Goal: Task Accomplishment & Management: Manage account settings

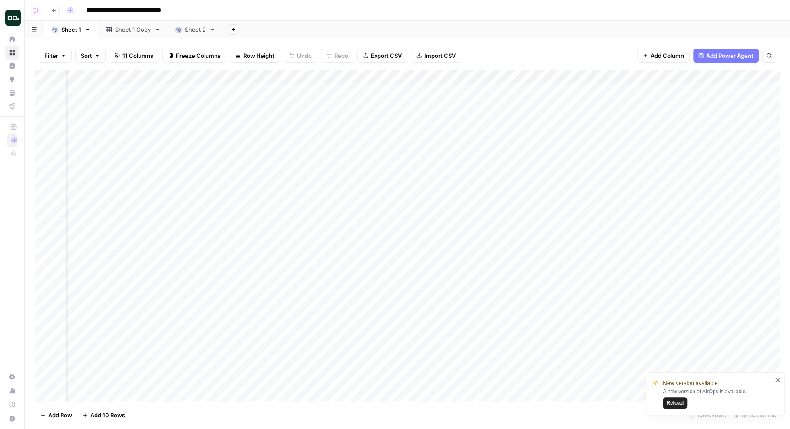
scroll to position [0, 252]
click at [503, 74] on div "Add Column" at bounding box center [407, 235] width 745 height 331
click at [507, 136] on span "Schedule" at bounding box center [525, 137] width 76 height 9
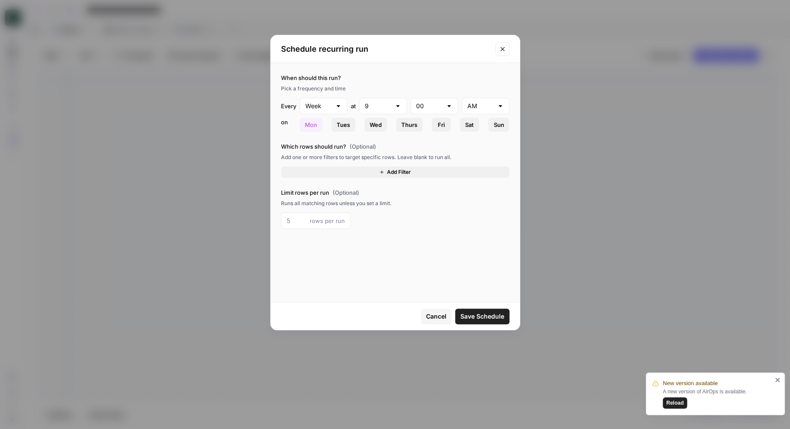
click at [503, 50] on icon "Close modal" at bounding box center [502, 49] width 4 height 4
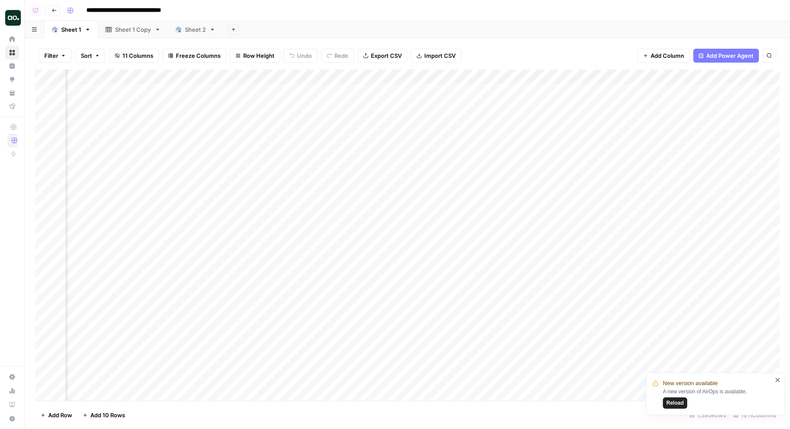
scroll to position [0, 308]
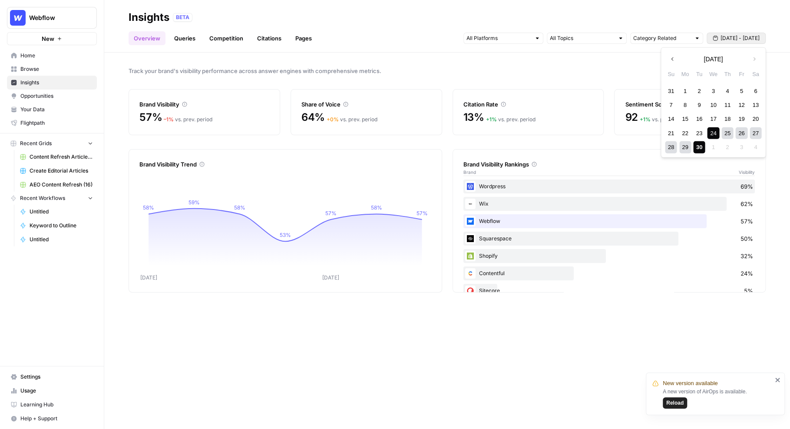
click at [735, 40] on span "Sep 24 - Sep 30" at bounding box center [740, 38] width 39 height 8
click at [663, 39] on input "text" at bounding box center [661, 38] width 57 height 9
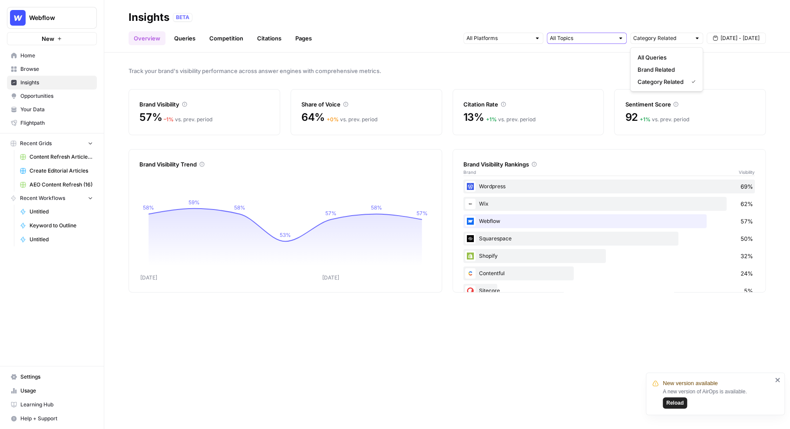
type input "Category Related"
click at [597, 38] on input "text" at bounding box center [582, 38] width 64 height 9
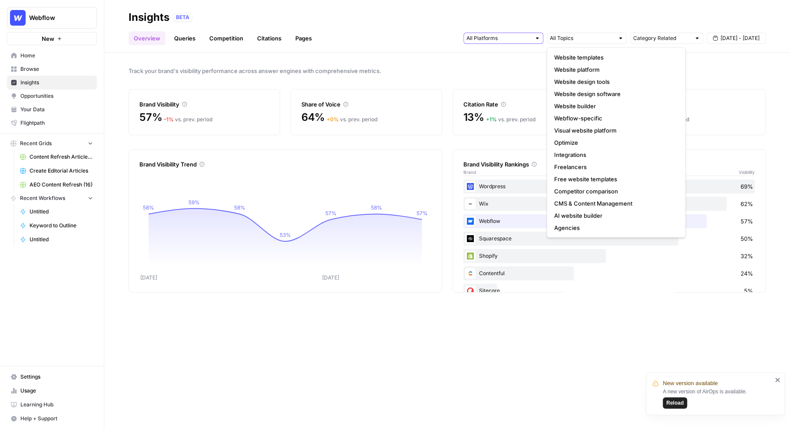
click at [492, 36] on input "text" at bounding box center [499, 38] width 64 height 9
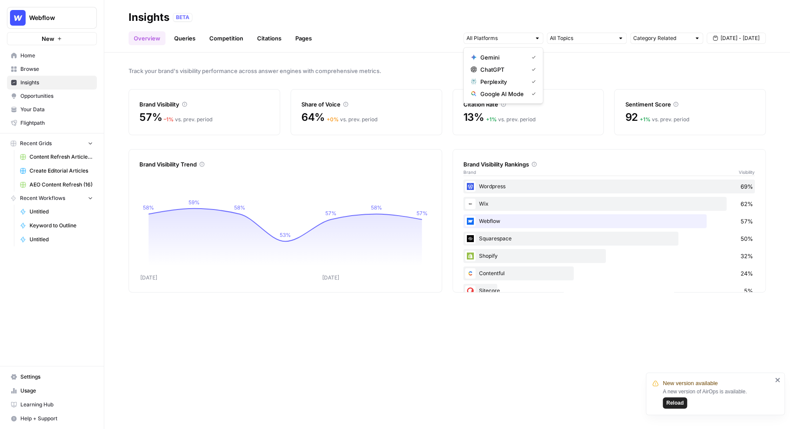
click at [441, 44] on div "Overview Queries Competition Citations Pages Category Related Sep 24 - Sep 30" at bounding box center [447, 34] width 637 height 21
click at [186, 39] on link "Queries" at bounding box center [185, 38] width 32 height 14
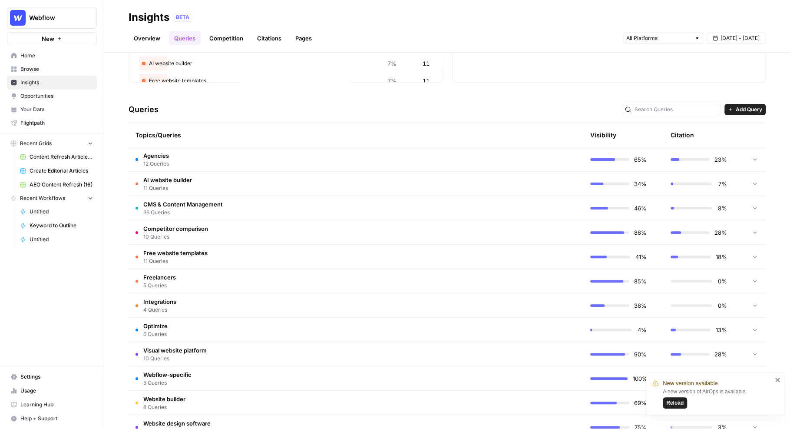
scroll to position [135, 0]
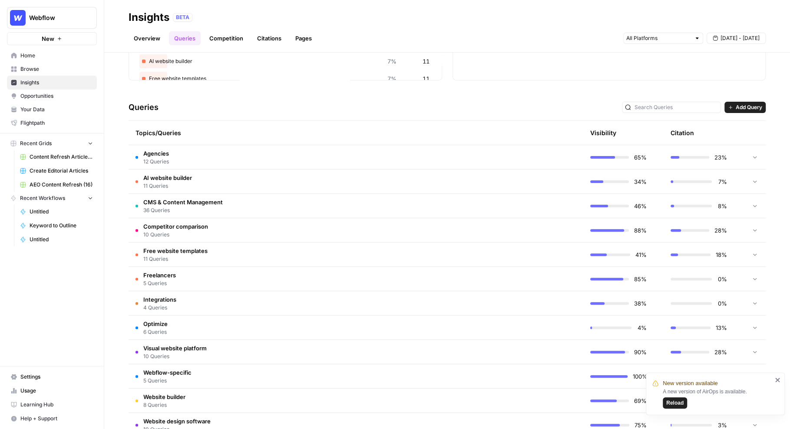
click at [379, 152] on td "Agencies 12 Queries" at bounding box center [315, 157] width 372 height 24
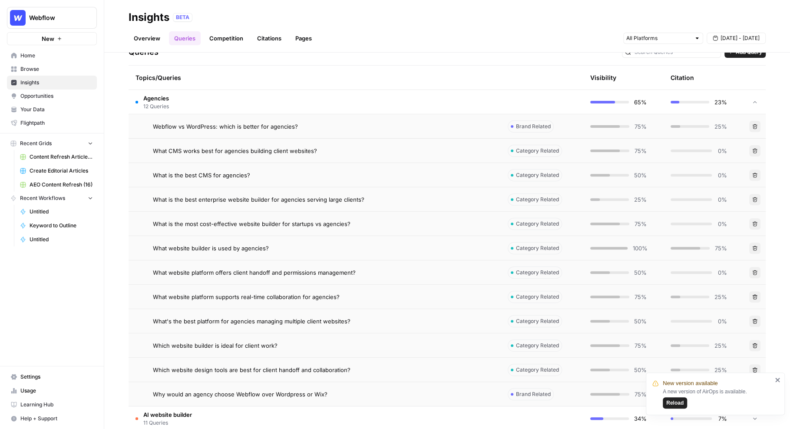
scroll to position [204, 0]
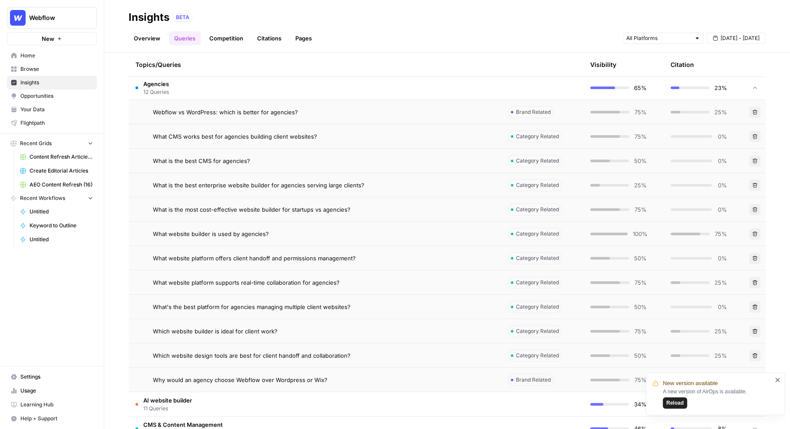
click at [360, 114] on div "Webflow vs WordPress: which is better for agencies?" at bounding box center [323, 112] width 341 height 9
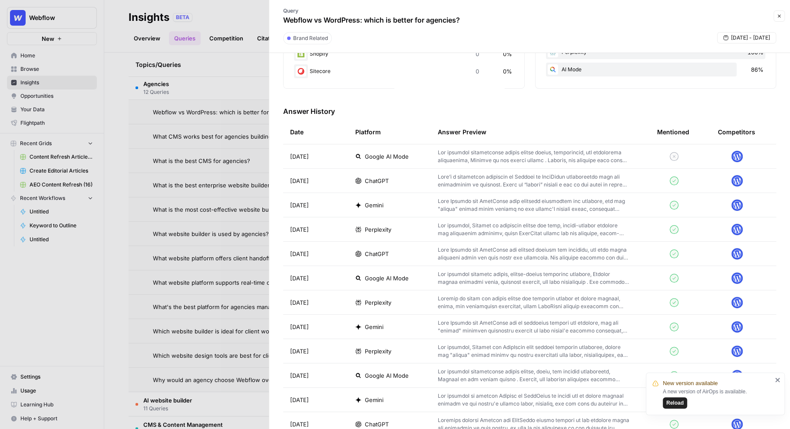
scroll to position [219, 0]
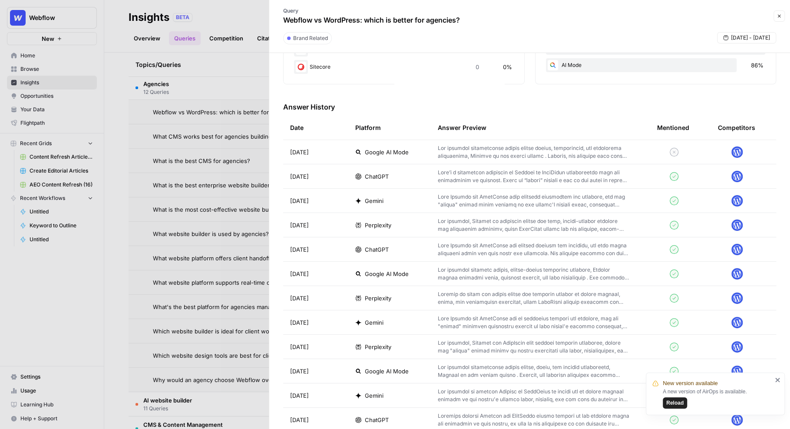
click at [421, 153] on div "Google AI Mode" at bounding box center [389, 152] width 69 height 9
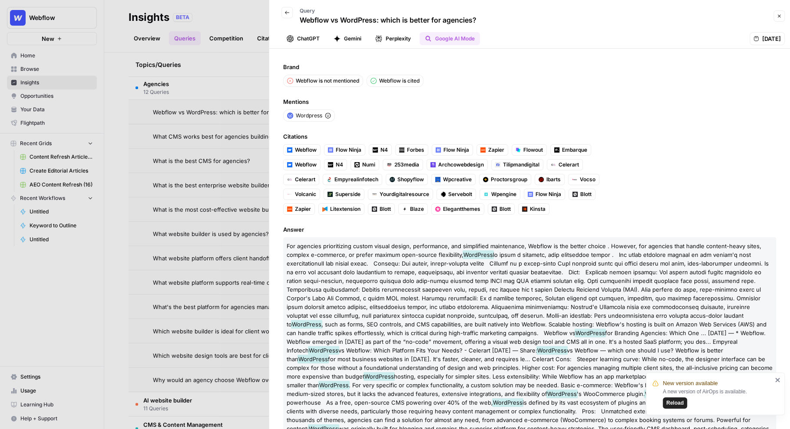
click at [207, 121] on div at bounding box center [395, 214] width 790 height 429
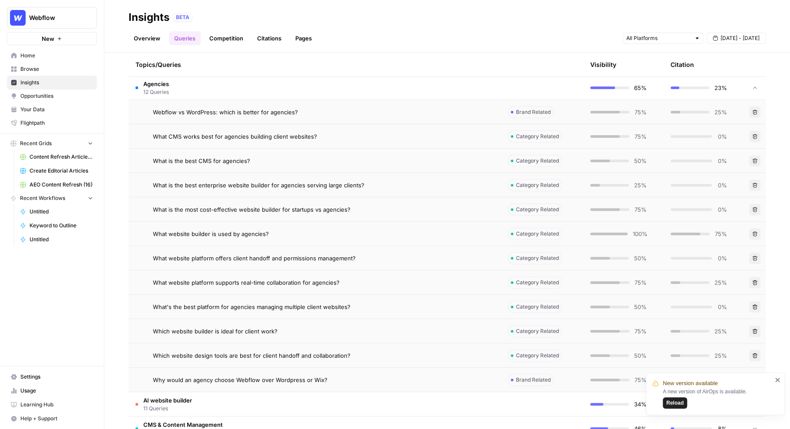
click at [244, 93] on td "Agencies 12 Queries" at bounding box center [315, 88] width 372 height 24
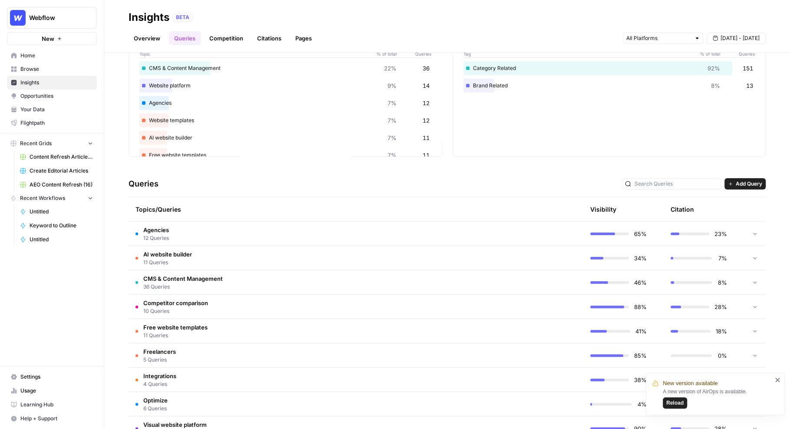
scroll to position [32, 0]
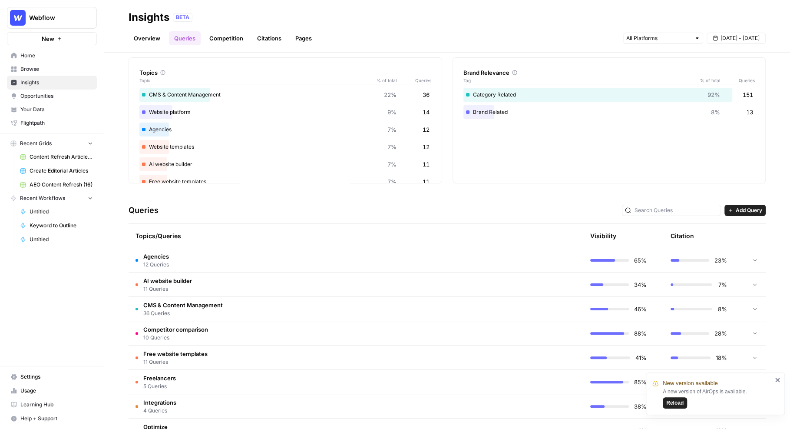
click at [266, 41] on link "Citations" at bounding box center [269, 38] width 35 height 14
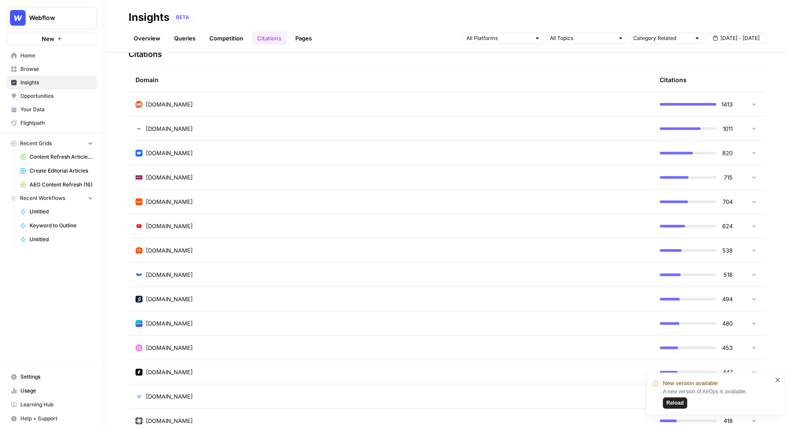
scroll to position [215, 0]
click at [603, 97] on td "reddit.com" at bounding box center [391, 103] width 524 height 24
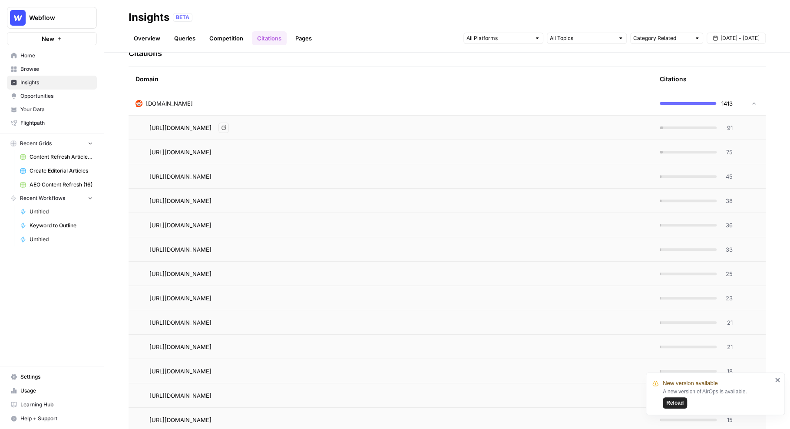
click at [636, 129] on div "https://www.reddit.com/r/MarketingGeek/comments/1l6wgro/best_website_builders_f…" at bounding box center [397, 128] width 497 height 10
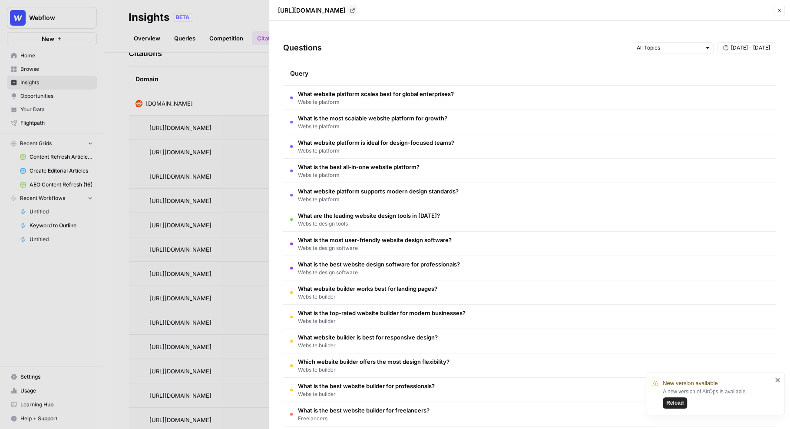
click at [205, 98] on div at bounding box center [395, 214] width 790 height 429
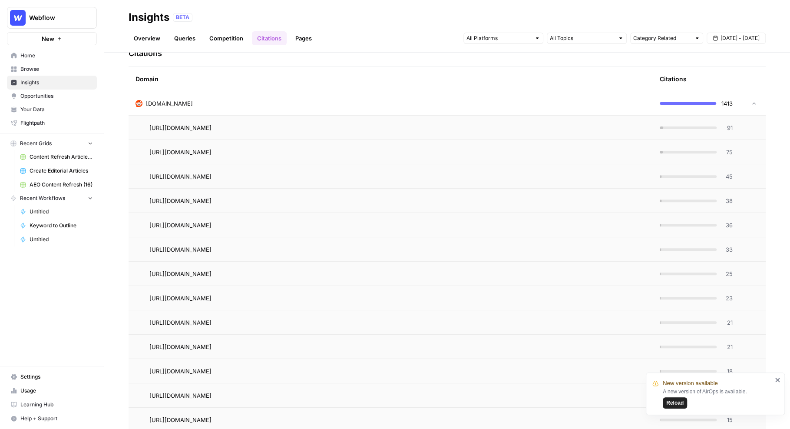
click at [551, 105] on div "reddit.com" at bounding box center [391, 103] width 510 height 9
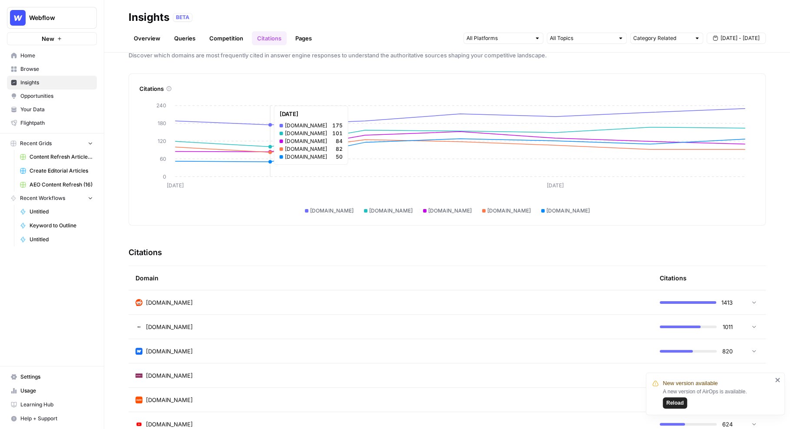
scroll to position [0, 0]
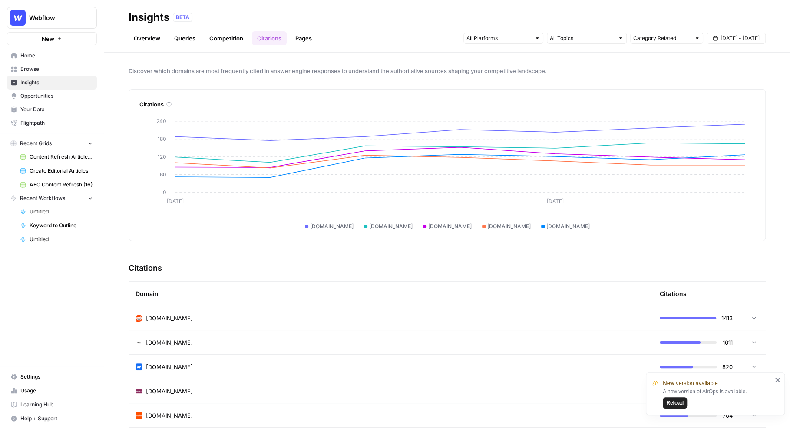
click at [52, 98] on span "Opportunities" at bounding box center [56, 96] width 73 height 8
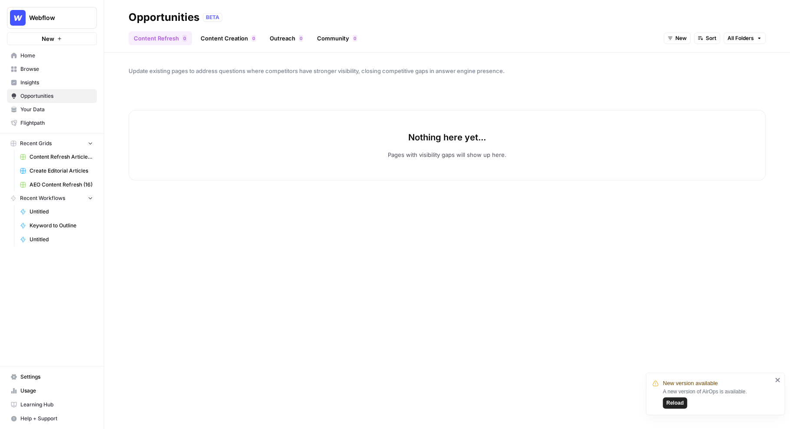
click at [677, 39] on span "New" at bounding box center [681, 38] width 11 height 8
click at [686, 58] on span "All Opportunities" at bounding box center [694, 57] width 44 height 9
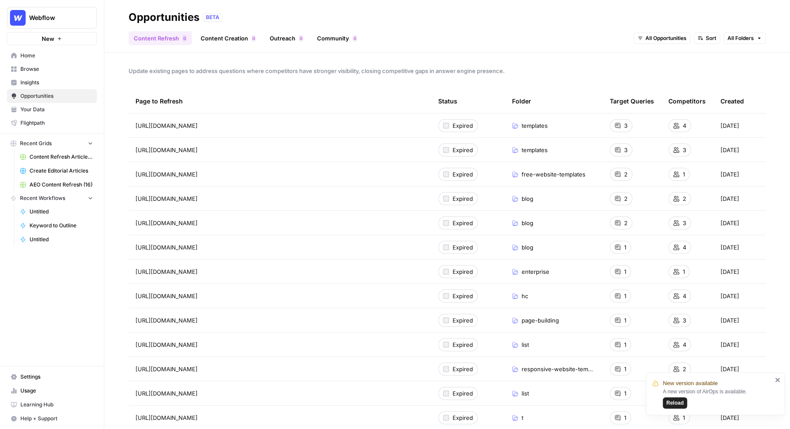
click at [223, 37] on link "Content Creation 0" at bounding box center [228, 38] width 66 height 14
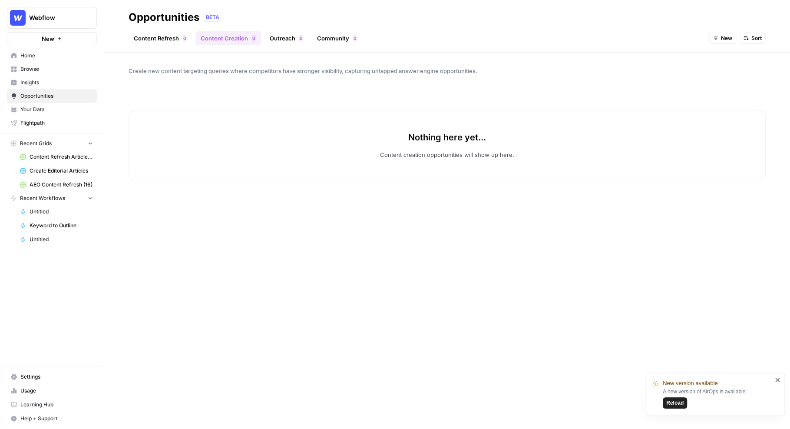
click at [718, 42] on button "New" at bounding box center [722, 38] width 27 height 11
click at [721, 53] on span "All Opportunities" at bounding box center [739, 57] width 44 height 9
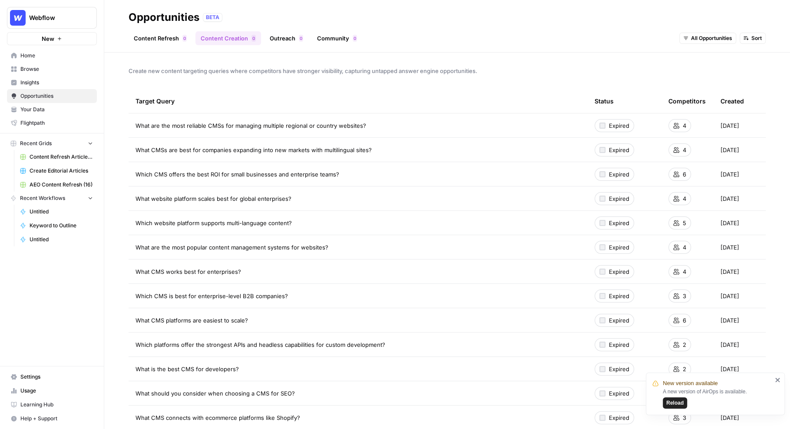
click at [285, 40] on link "Outreach 0" at bounding box center [287, 38] width 44 height 14
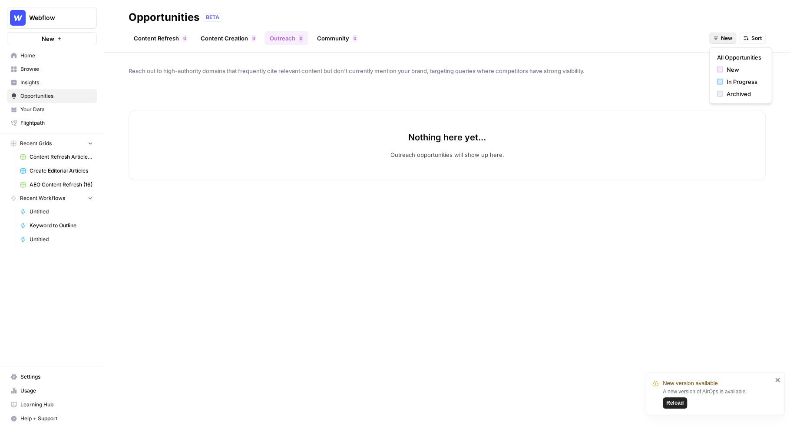
click at [716, 33] on button "New" at bounding box center [722, 38] width 27 height 11
click at [726, 59] on span "All Opportunities" at bounding box center [739, 57] width 44 height 9
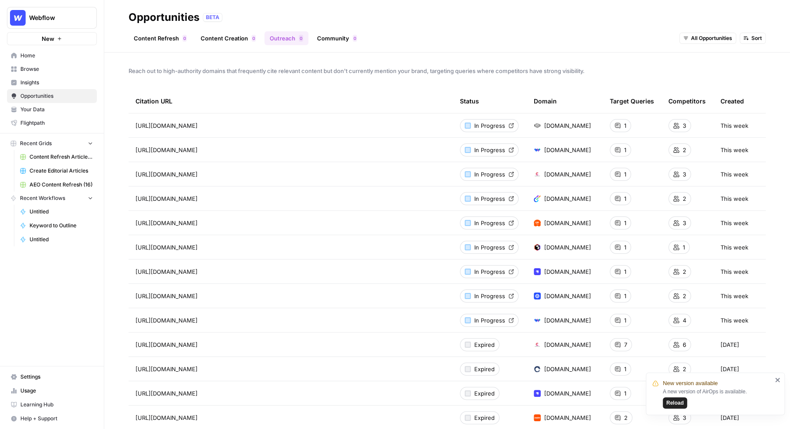
click at [337, 43] on link "Community 0" at bounding box center [337, 38] width 50 height 14
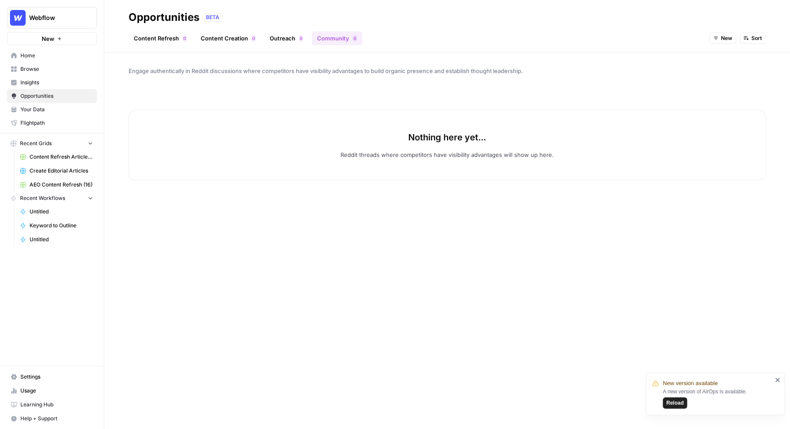
click at [729, 42] on button "New" at bounding box center [722, 38] width 27 height 11
click at [727, 55] on span "All Opportunities" at bounding box center [739, 57] width 44 height 9
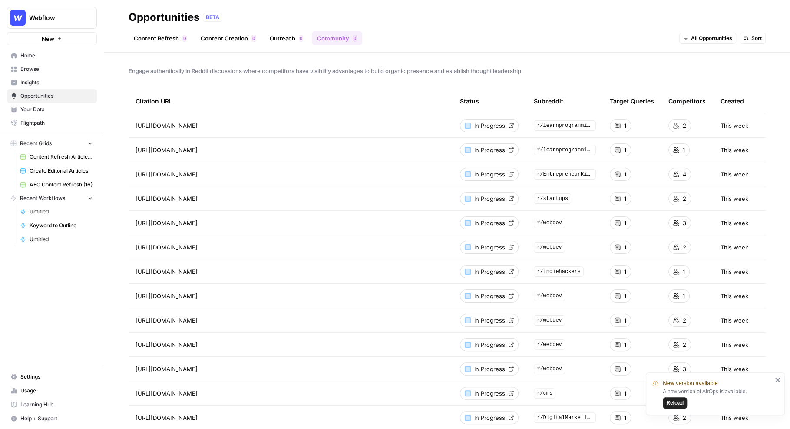
click at [494, 127] on span "In Progress" at bounding box center [489, 125] width 31 height 9
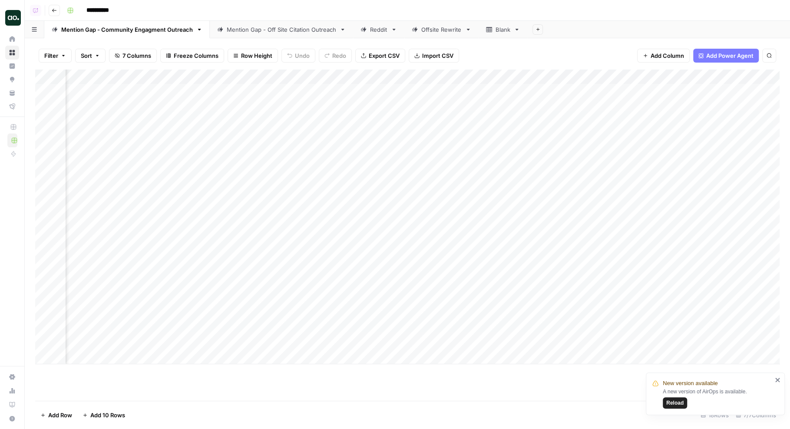
scroll to position [0, 534]
click at [709, 89] on div "Add Column" at bounding box center [407, 217] width 745 height 295
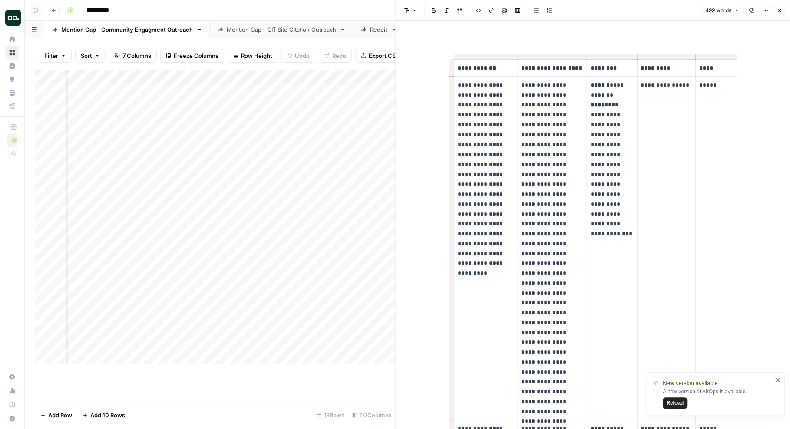
scroll to position [0, 44]
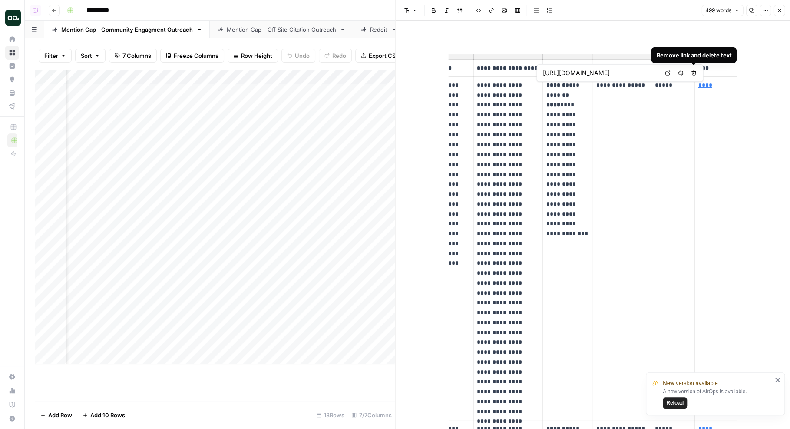
click at [668, 70] on link "Open in a new tab" at bounding box center [667, 72] width 11 height 11
click at [619, 83] on p "**********" at bounding box center [621, 85] width 51 height 10
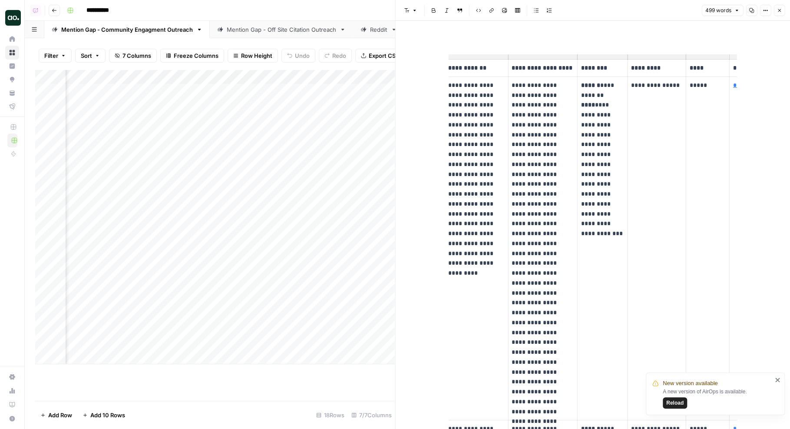
scroll to position [0, 0]
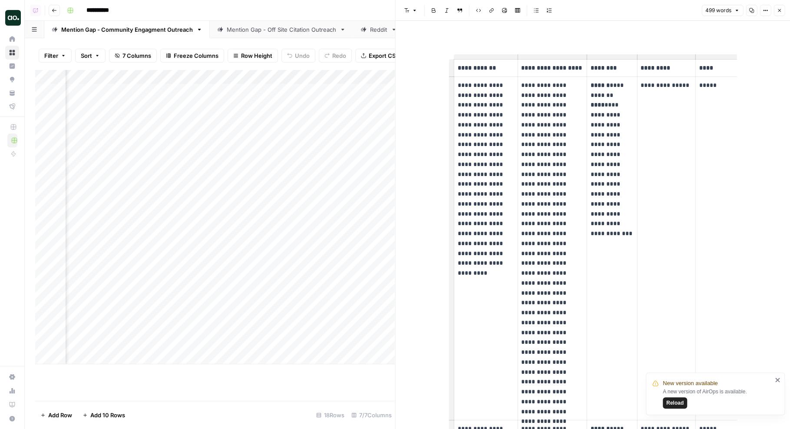
click at [594, 87] on strong "******" at bounding box center [600, 85] width 19 height 6
click at [521, 84] on p "**********" at bounding box center [552, 248] width 62 height 336
click at [475, 86] on p "**********" at bounding box center [486, 169] width 56 height 178
click at [547, 91] on p "**********" at bounding box center [552, 248] width 62 height 336
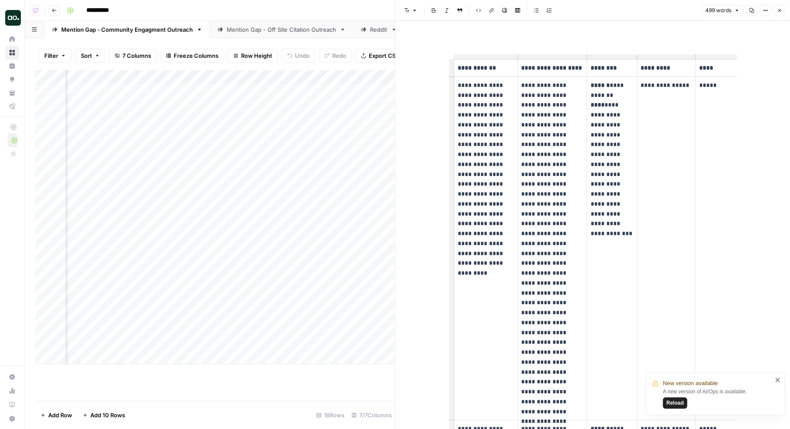
click at [547, 91] on p "**********" at bounding box center [552, 248] width 62 height 336
click at [777, 11] on icon "button" at bounding box center [779, 10] width 5 height 5
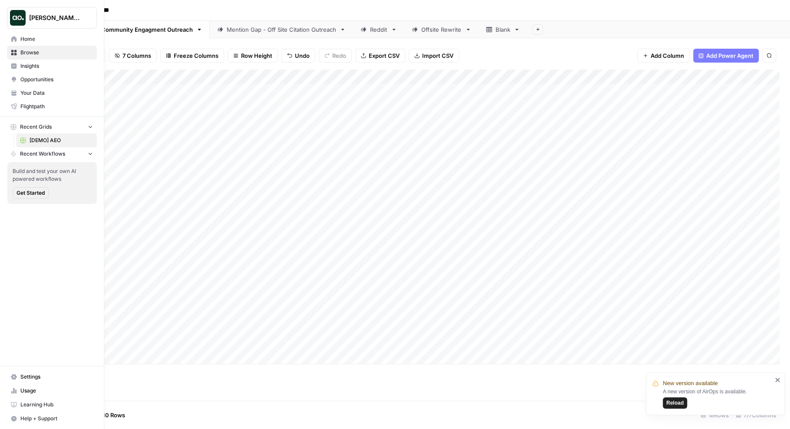
click at [33, 92] on span "Your Data" at bounding box center [56, 93] width 73 height 8
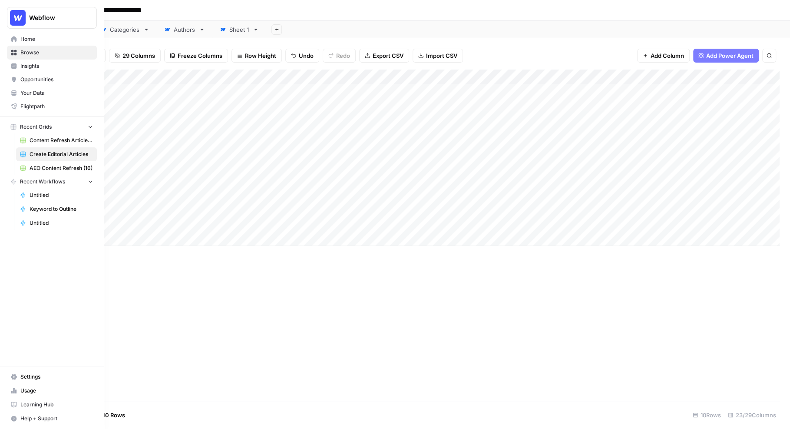
click at [35, 93] on span "Your Data" at bounding box center [56, 93] width 73 height 8
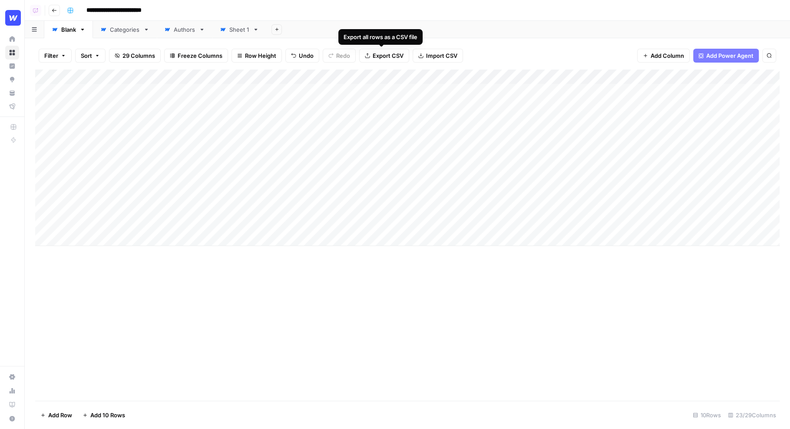
click at [326, 40] on div "Filter Sort 29 Columns Freeze Columns Row Height Undo Redo Export CSV Import CS…" at bounding box center [407, 233] width 765 height 391
drag, startPoint x: 117, startPoint y: 89, endPoint x: 134, endPoint y: 227, distance: 139.6
click at [134, 227] on div "Add Column" at bounding box center [407, 158] width 745 height 176
click at [413, 105] on div "Add Column" at bounding box center [407, 158] width 745 height 176
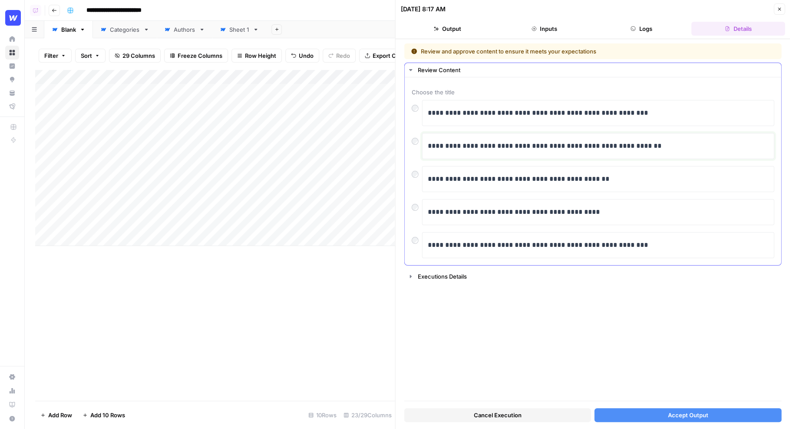
click at [657, 145] on p "**********" at bounding box center [598, 145] width 341 height 11
click at [665, 148] on p "**********" at bounding box center [598, 145] width 341 height 11
click at [629, 419] on button "Accept Output" at bounding box center [688, 415] width 187 height 14
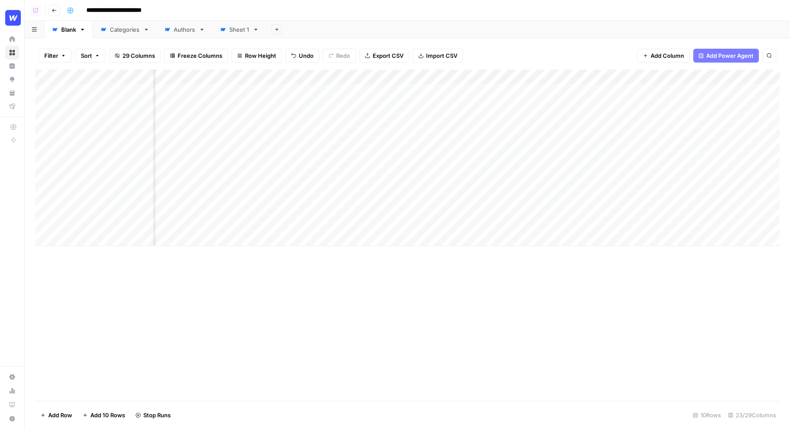
scroll to position [0, 368]
click at [487, 90] on div "Add Column" at bounding box center [407, 158] width 745 height 176
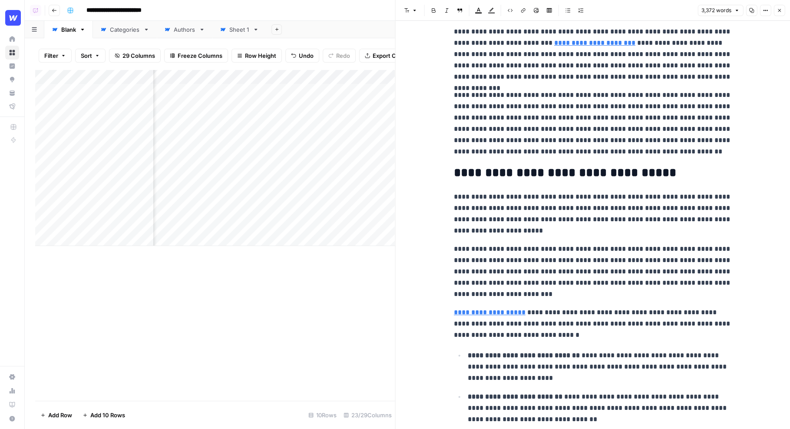
scroll to position [332, 0]
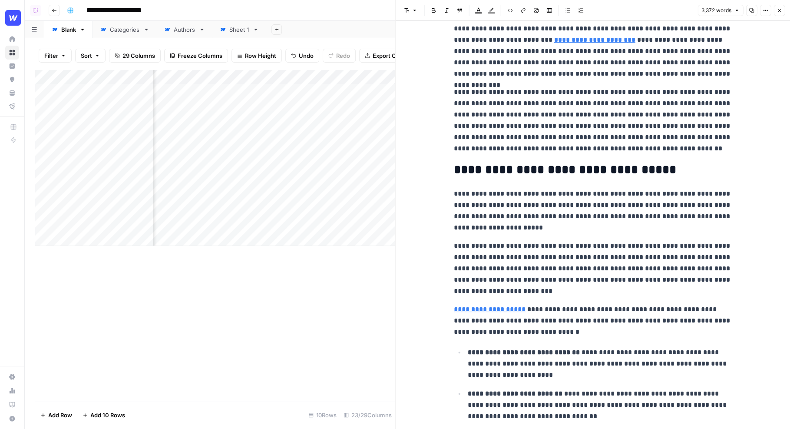
click at [779, 10] on icon "button" at bounding box center [779, 10] width 3 height 3
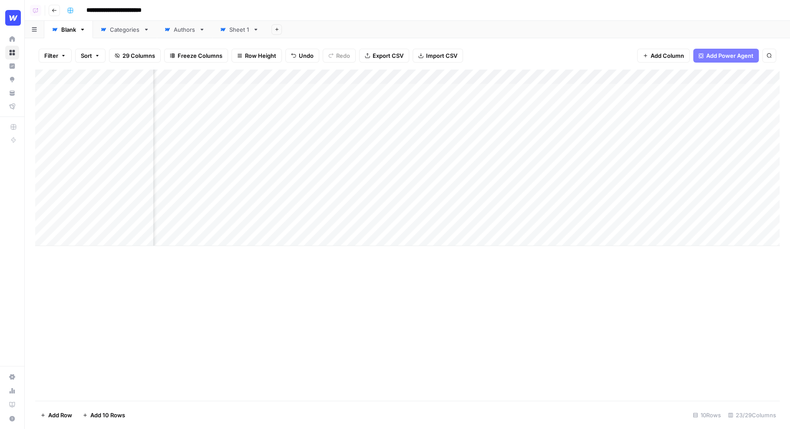
scroll to position [0, 880]
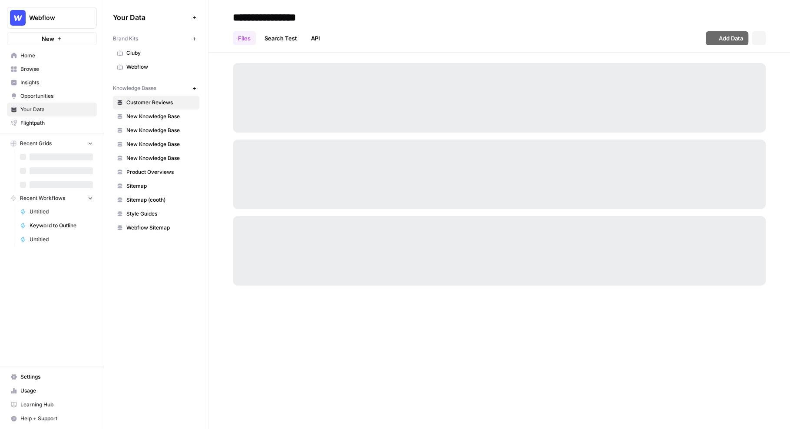
click at [142, 68] on span "Webflow" at bounding box center [160, 67] width 69 height 8
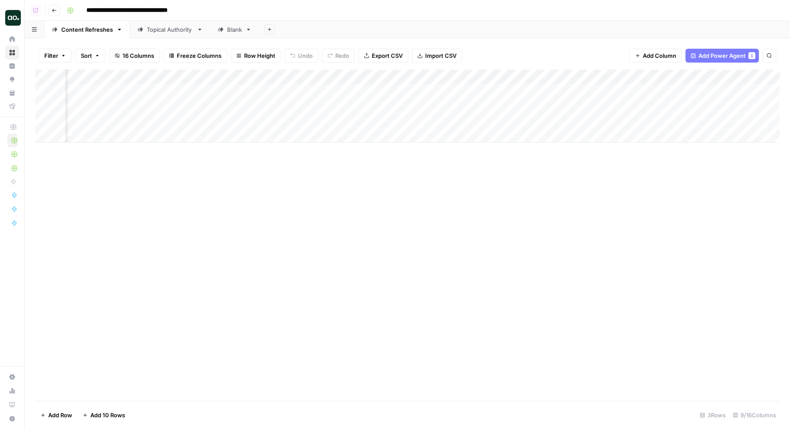
scroll to position [0, 60]
click at [330, 89] on div "Add Column" at bounding box center [407, 106] width 745 height 73
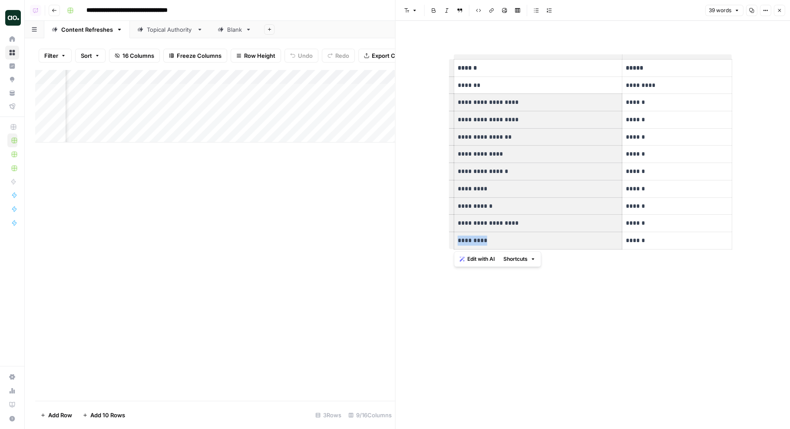
drag, startPoint x: 483, startPoint y: 103, endPoint x: 532, endPoint y: 238, distance: 144.2
click at [532, 238] on tbody "**********" at bounding box center [593, 155] width 278 height 190
click at [778, 11] on icon "button" at bounding box center [779, 10] width 5 height 5
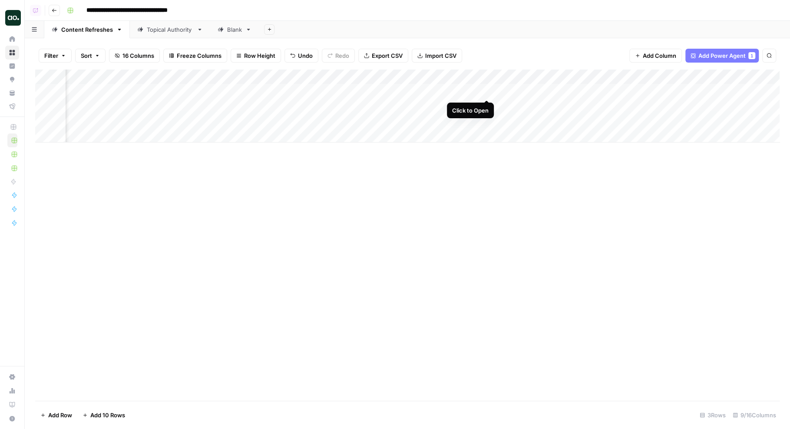
click at [488, 91] on div "Add Column" at bounding box center [407, 106] width 745 height 73
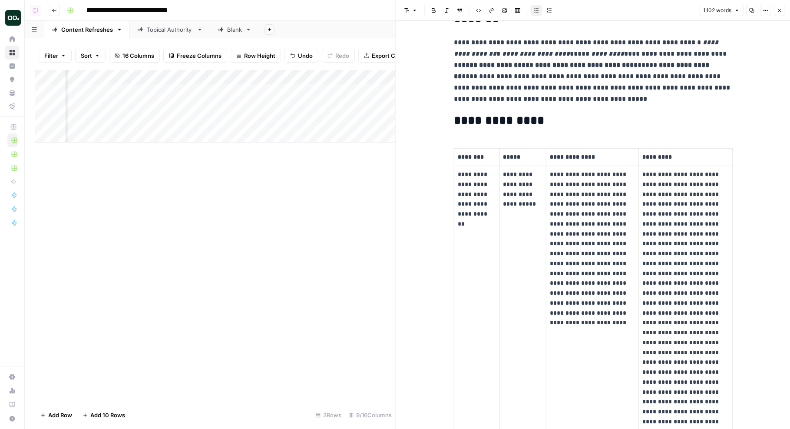
scroll to position [82, 0]
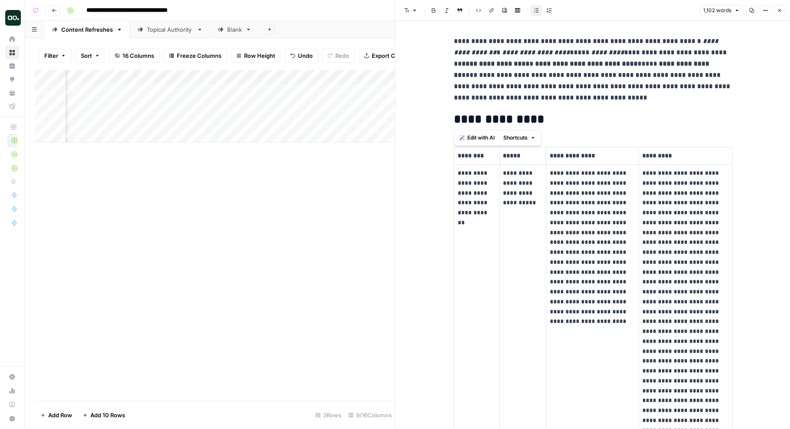
drag, startPoint x: 455, startPoint y: 120, endPoint x: 530, endPoint y: 118, distance: 74.3
click at [530, 118] on h2 "**********" at bounding box center [593, 120] width 278 height 14
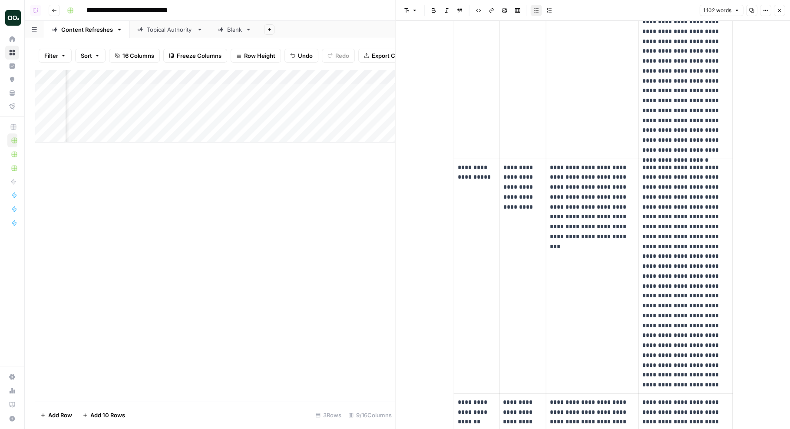
scroll to position [0, 0]
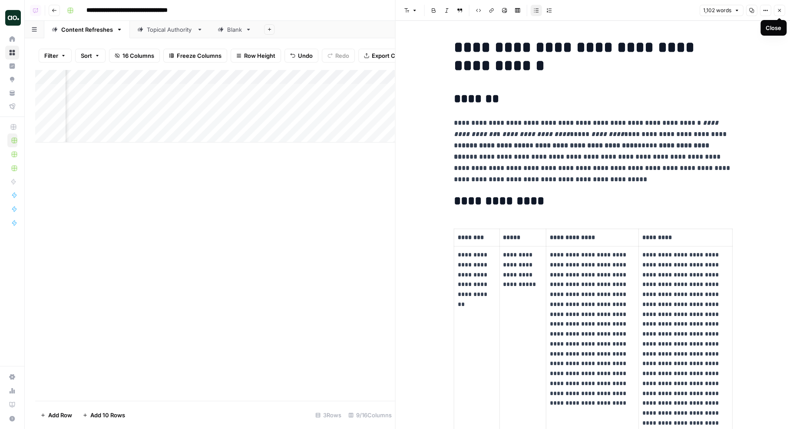
click at [777, 11] on icon "button" at bounding box center [779, 10] width 5 height 5
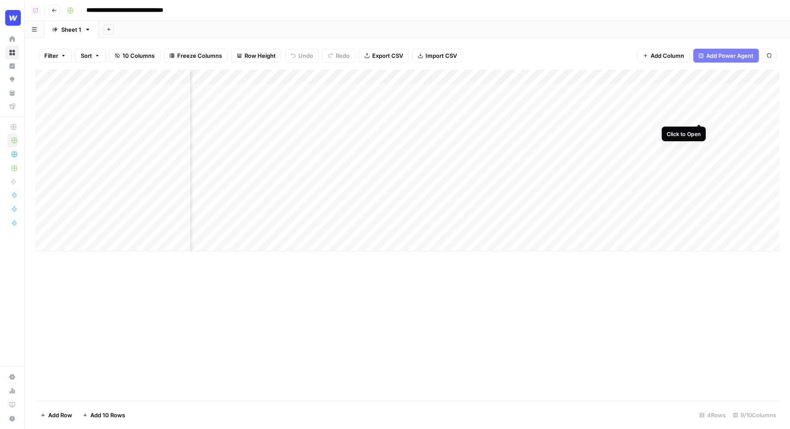
scroll to position [0, 374]
click at [701, 88] on div "Add Column" at bounding box center [407, 161] width 745 height 182
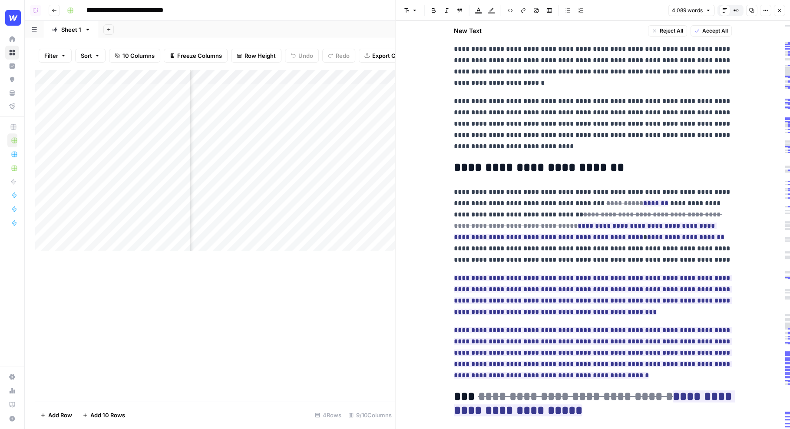
scroll to position [321, 0]
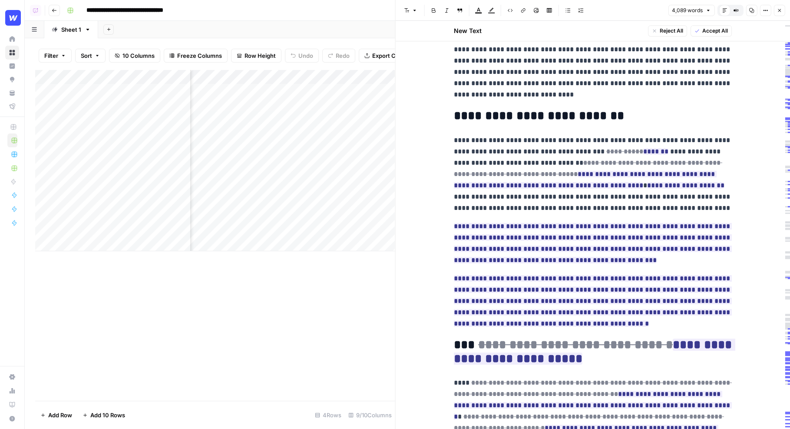
click at [586, 145] on p "**********" at bounding box center [593, 174] width 278 height 79
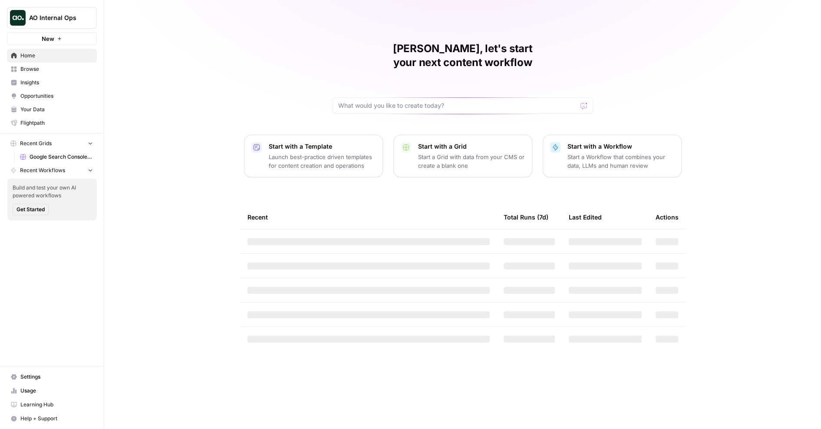
click at [75, 19] on span "AO Internal Ops" at bounding box center [55, 17] width 53 height 9
type input "power"
click at [64, 64] on span "Power Digital" at bounding box center [83, 65] width 115 height 9
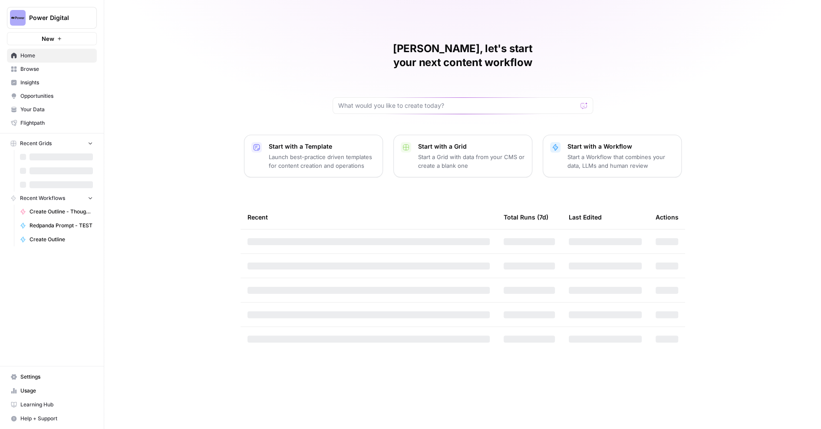
click at [43, 379] on span "Settings" at bounding box center [56, 377] width 73 height 8
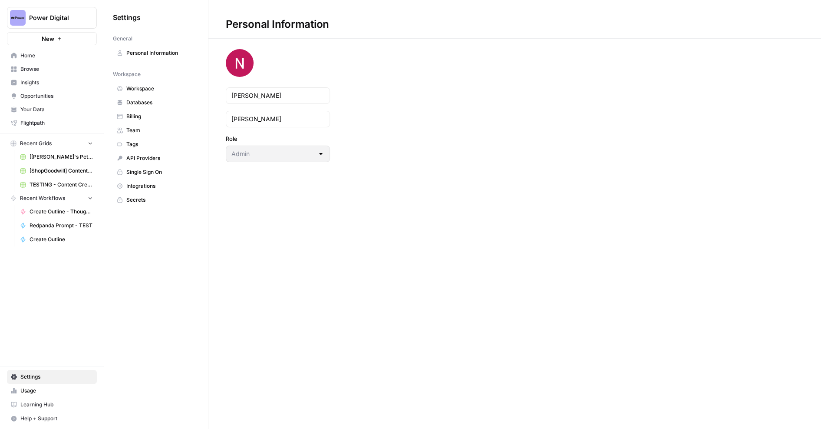
click at [145, 134] on link "Team" at bounding box center [156, 130] width 86 height 14
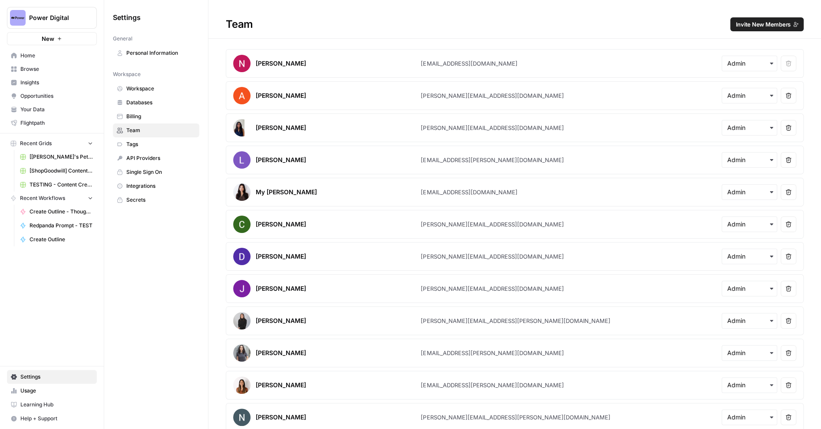
click at [762, 23] on span "Invite New Members" at bounding box center [763, 24] width 55 height 9
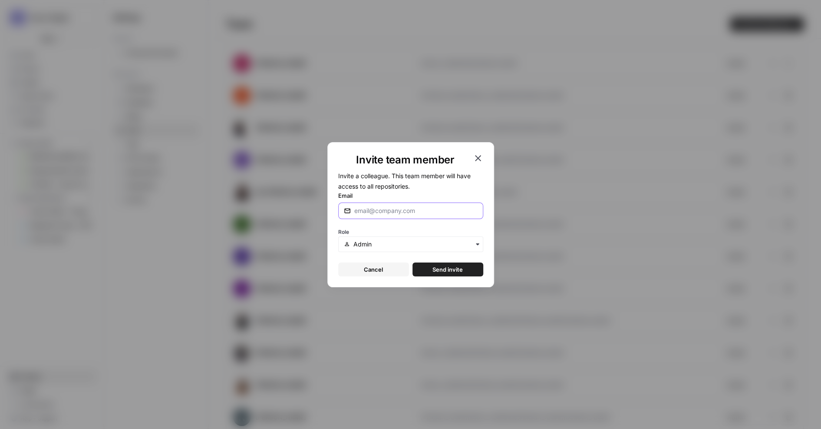
click at [394, 210] on input "Email" at bounding box center [415, 210] width 123 height 9
paste input "alyssa.smith@powerdigitalmarketinginc.com"
type input "alyssa.smith@powerdigitalmarketinginc.com"
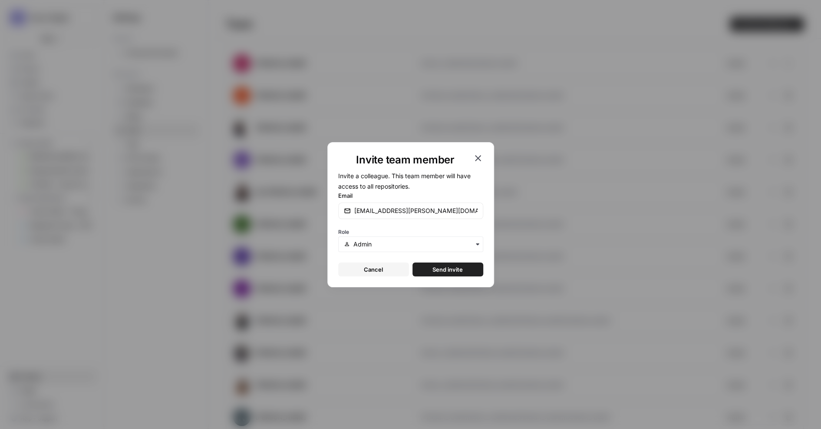
click at [437, 266] on span "Send invite" at bounding box center [448, 269] width 30 height 9
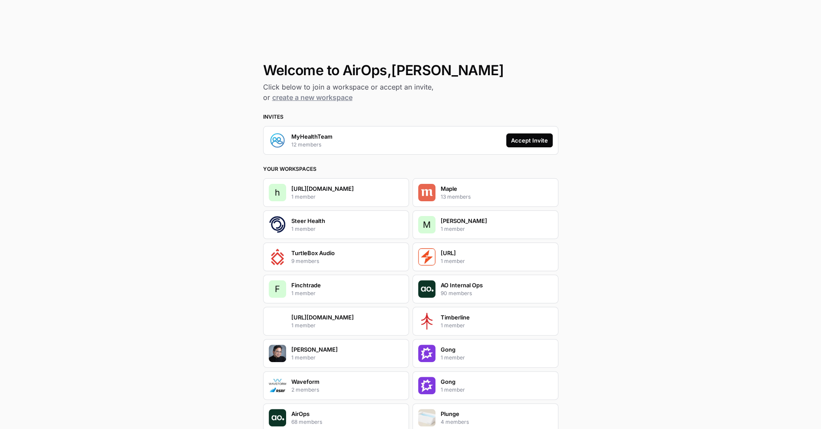
click at [532, 144] on div "Accept Invite" at bounding box center [529, 140] width 37 height 9
